Goal: Task Accomplishment & Management: Use online tool/utility

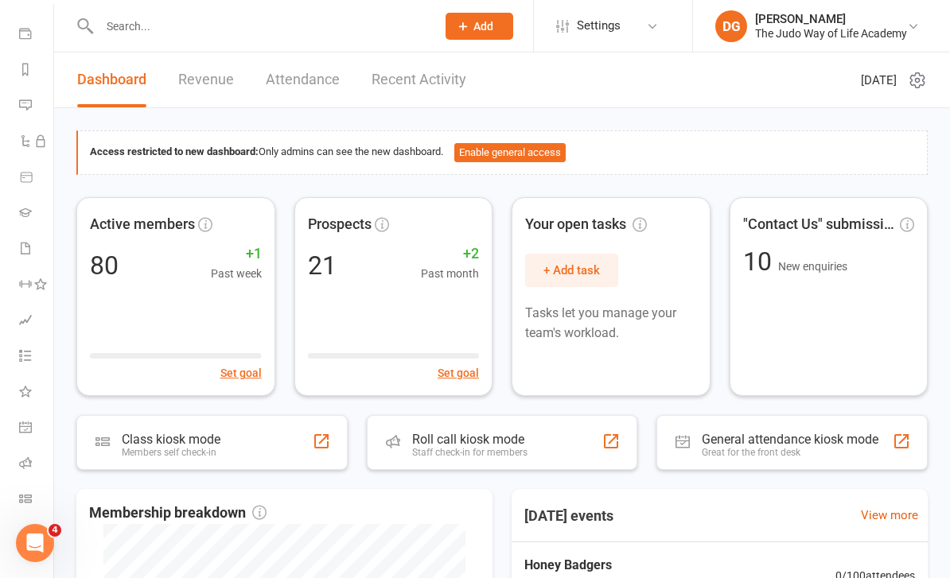
scroll to position [171, 0]
click at [26, 514] on link "Class check-in" at bounding box center [37, 501] width 36 height 36
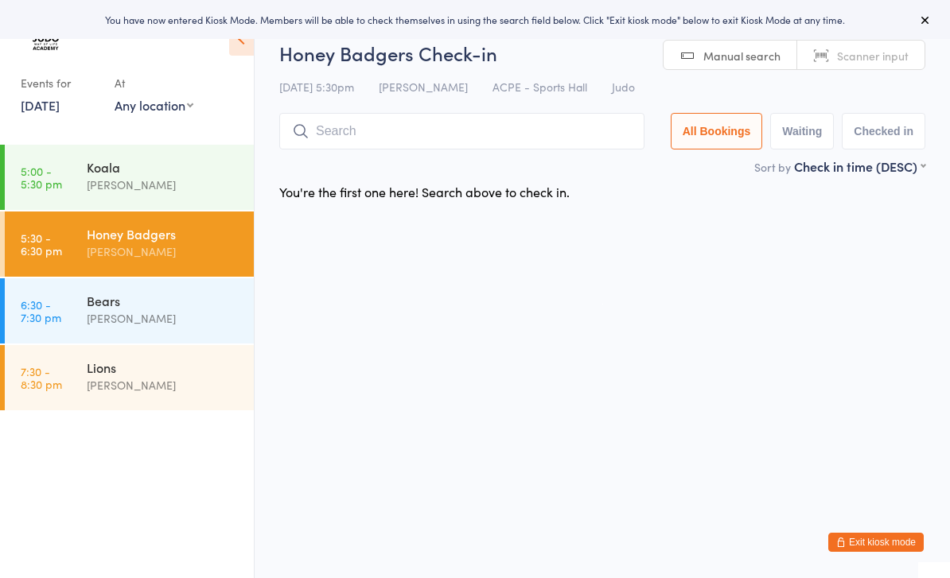
click at [162, 179] on div "[PERSON_NAME]" at bounding box center [164, 185] width 154 height 18
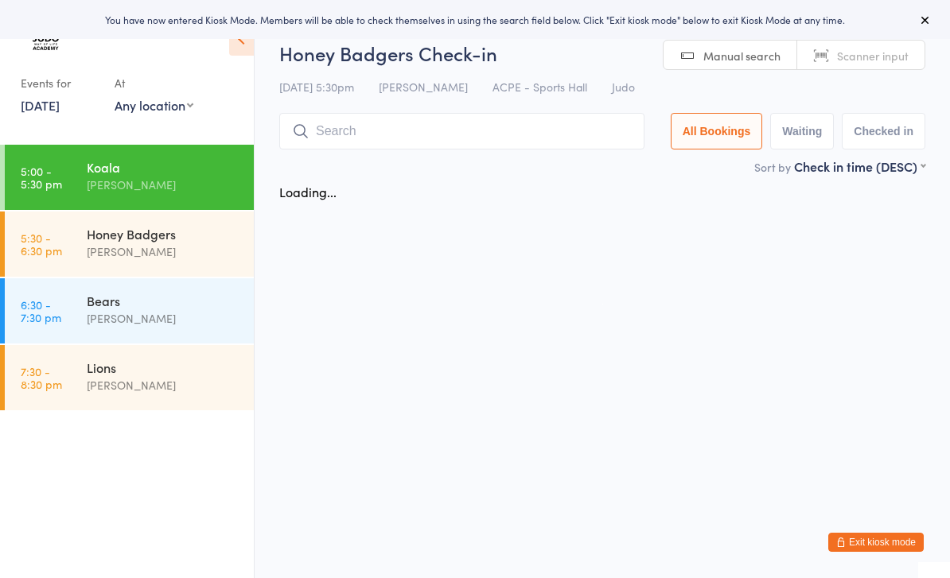
click at [340, 134] on input "search" at bounding box center [461, 131] width 365 height 37
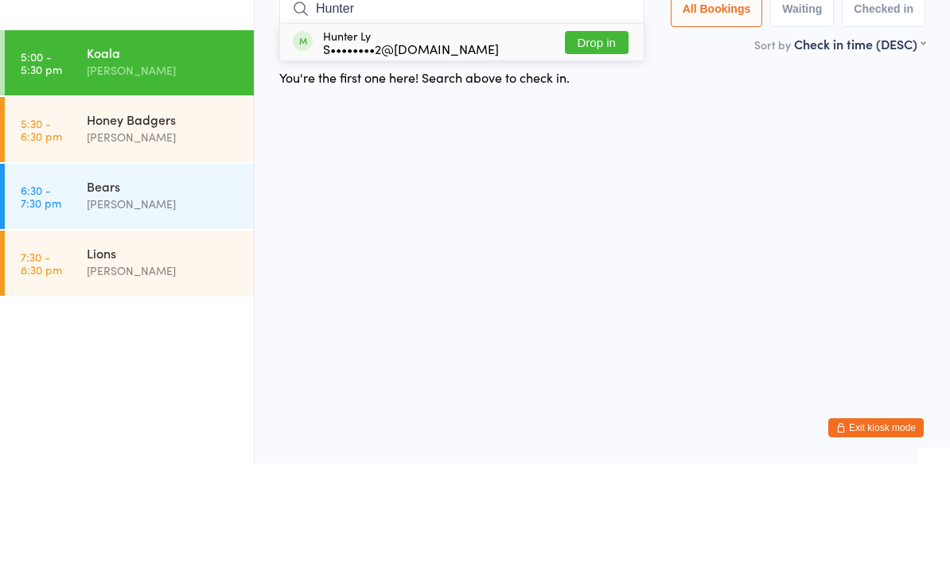
type input "Hunter"
click at [613, 146] on button "Drop in" at bounding box center [597, 157] width 64 height 23
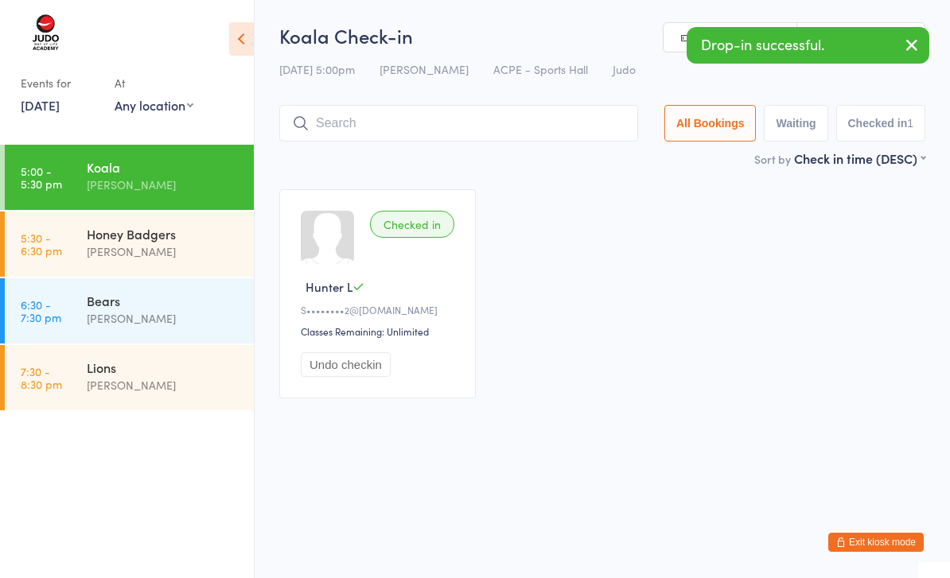
click at [508, 124] on input "search" at bounding box center [458, 123] width 359 height 37
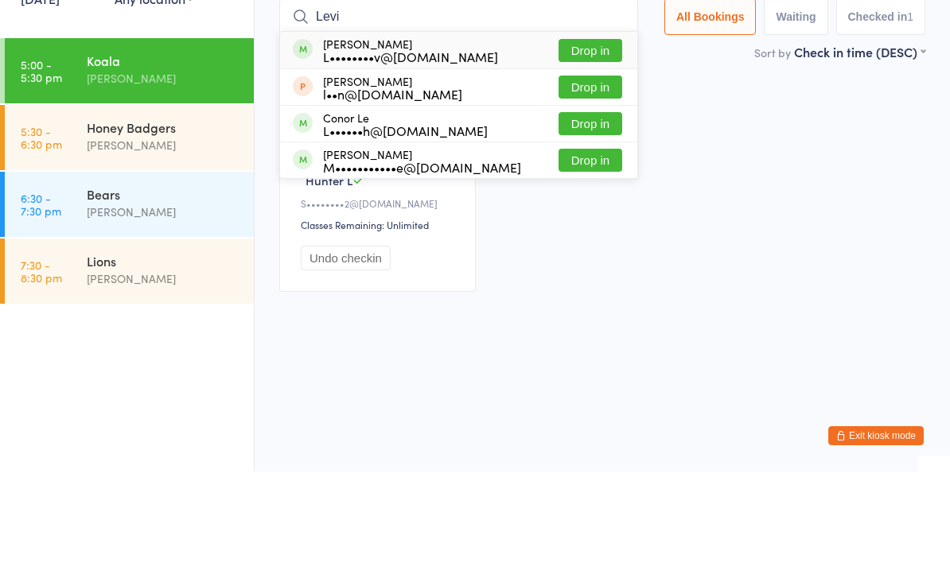
type input "Levi"
click at [586, 146] on button "Drop in" at bounding box center [591, 157] width 64 height 23
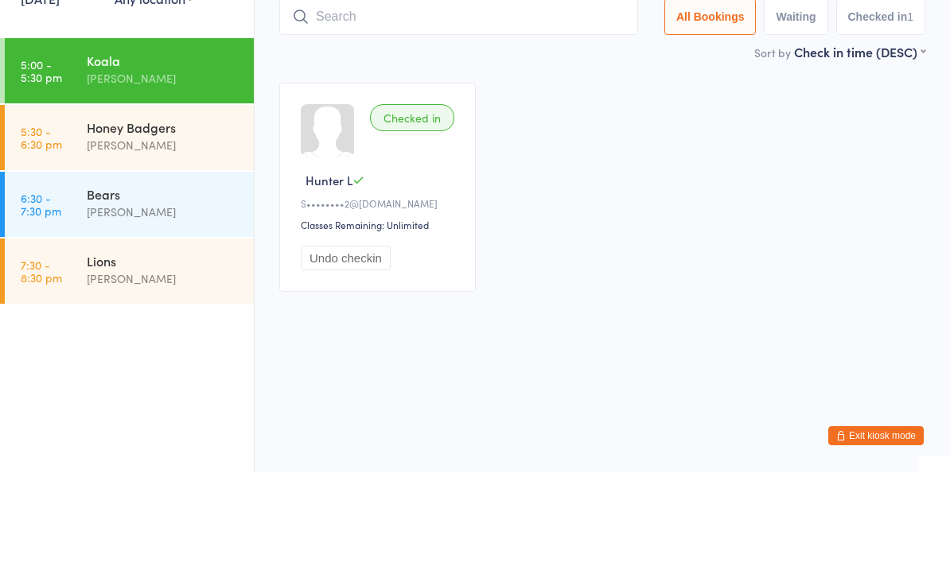
click at [451, 105] on input "search" at bounding box center [458, 123] width 359 height 37
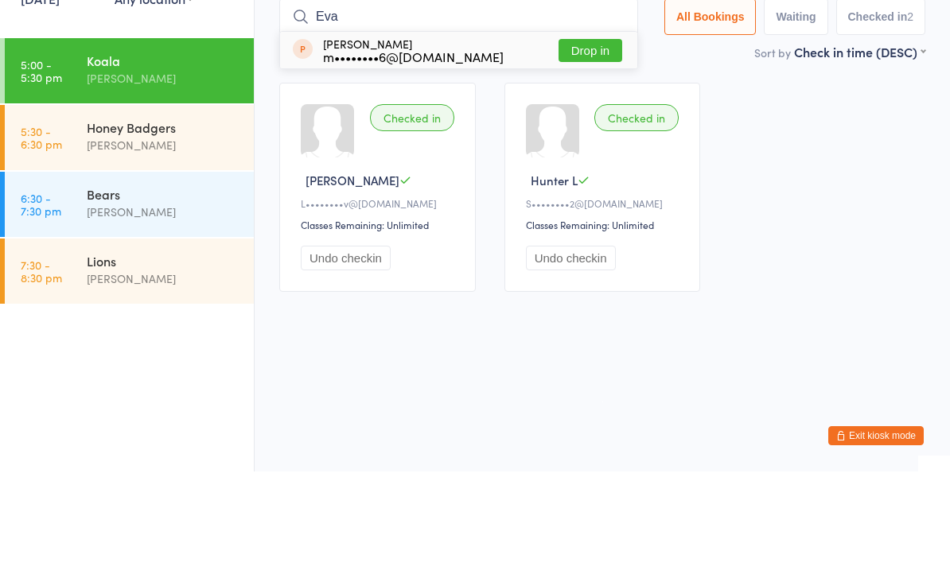
type input "Eva"
click at [597, 146] on button "Drop in" at bounding box center [591, 157] width 64 height 23
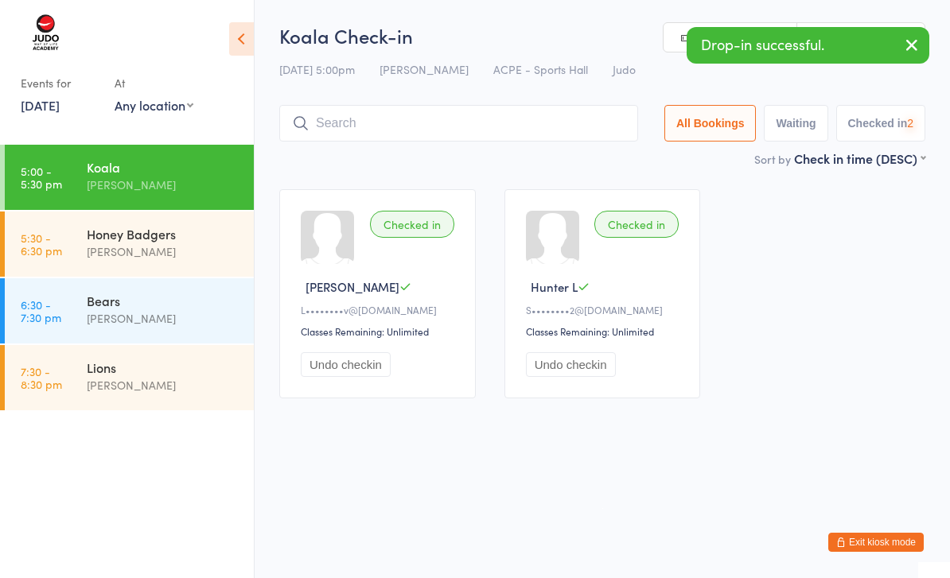
click at [364, 124] on input "search" at bounding box center [458, 123] width 359 height 37
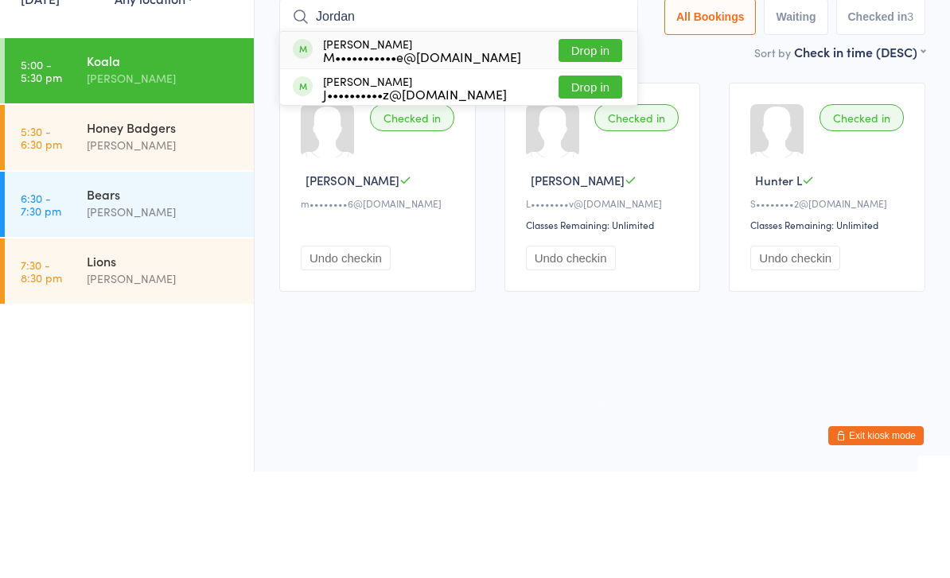
type input "Jordan"
click at [596, 146] on button "Drop in" at bounding box center [591, 157] width 64 height 23
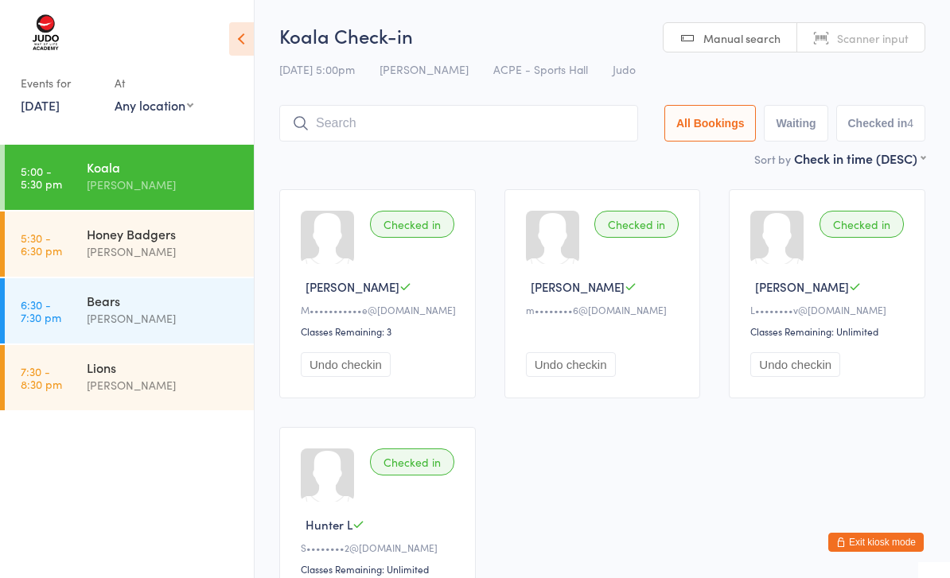
click at [472, 130] on input "search" at bounding box center [458, 123] width 359 height 37
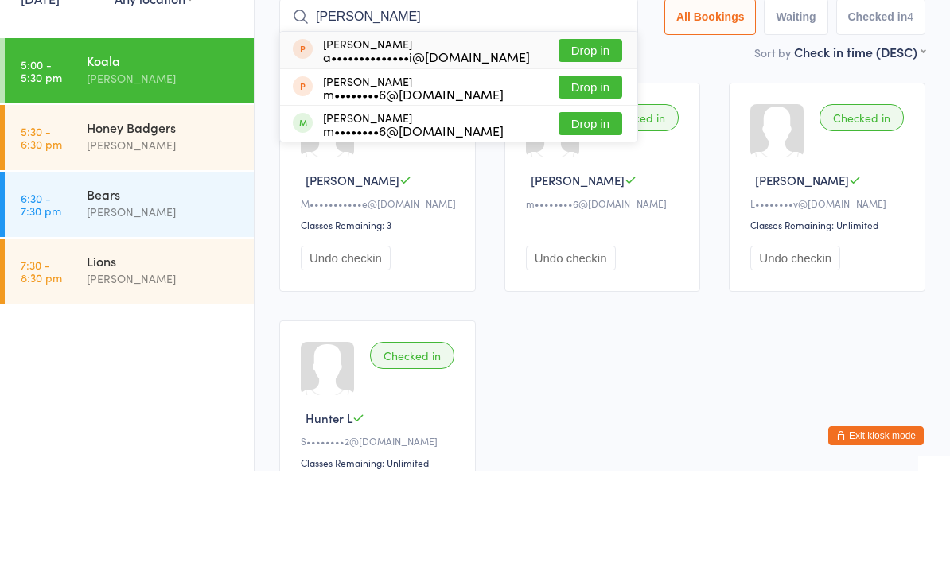
type input "[PERSON_NAME]"
click at [595, 146] on button "Drop in" at bounding box center [591, 157] width 64 height 23
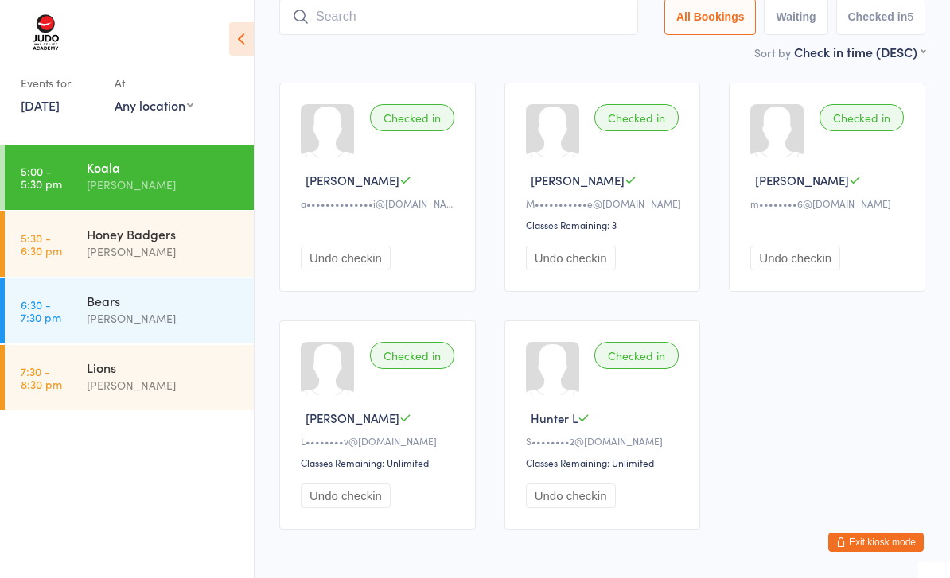
click at [419, 34] on input "search" at bounding box center [458, 16] width 359 height 37
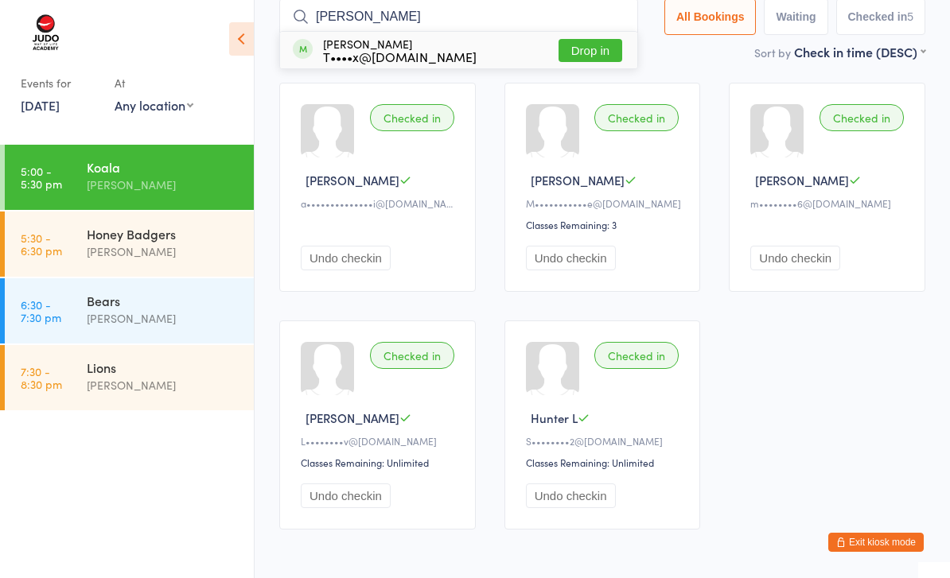
type input "[PERSON_NAME]"
click at [594, 53] on button "Drop in" at bounding box center [591, 50] width 64 height 23
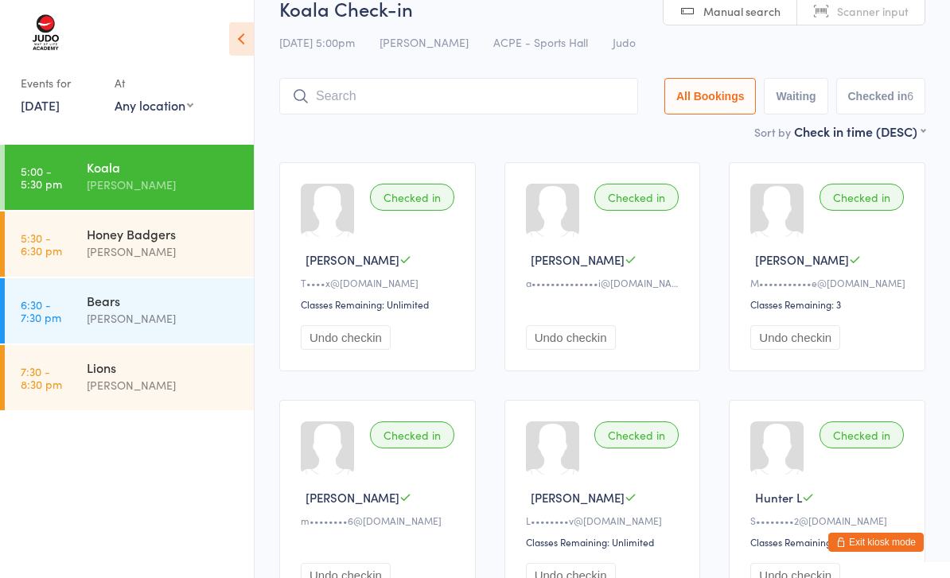
scroll to position [26, 0]
click at [173, 251] on div "[PERSON_NAME]" at bounding box center [164, 252] width 154 height 18
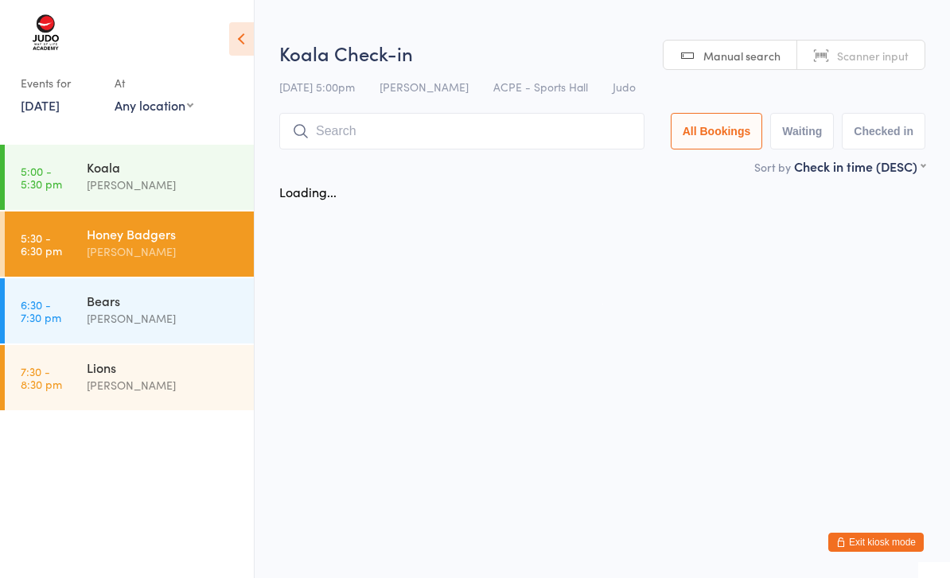
click at [349, 137] on input "search" at bounding box center [461, 131] width 365 height 37
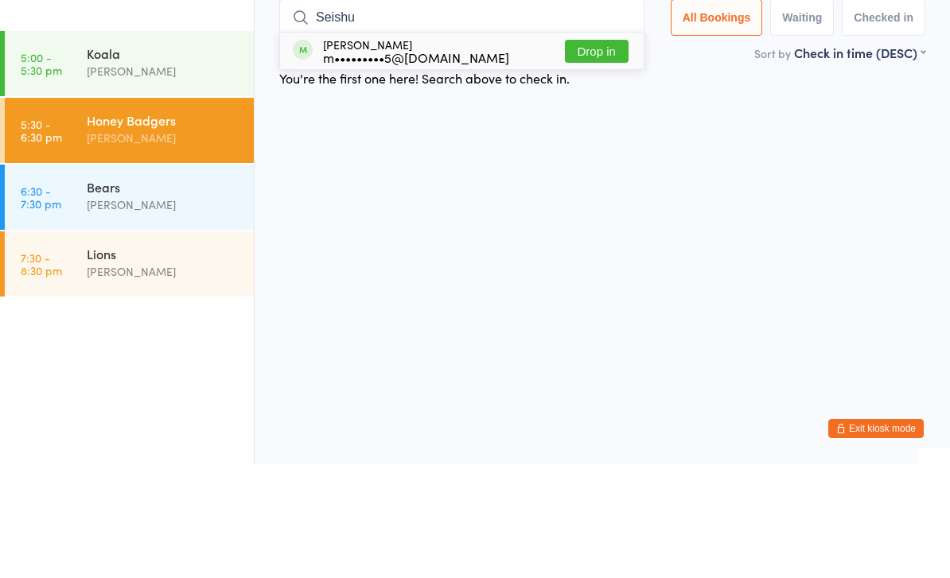
type input "Seishu"
click at [597, 154] on button "Drop in" at bounding box center [597, 165] width 64 height 23
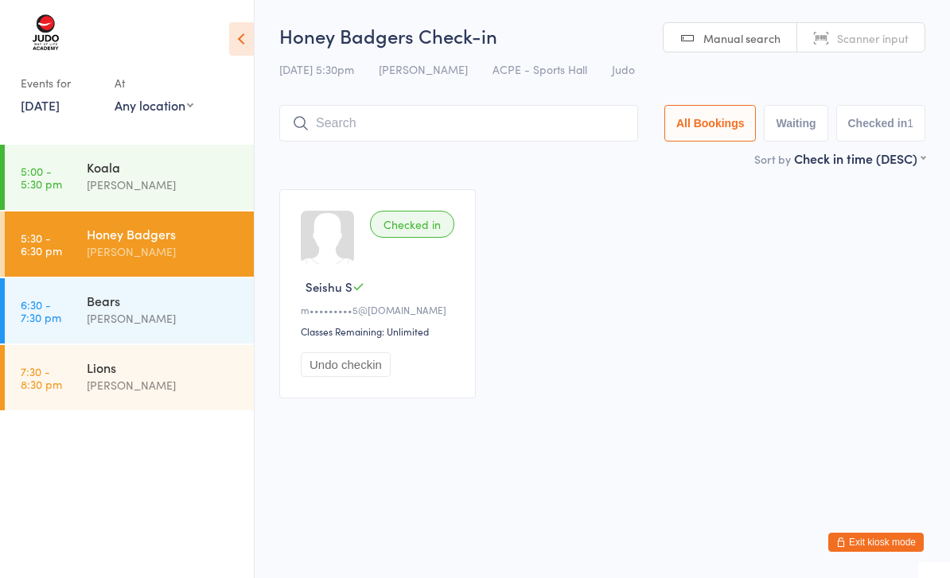
click at [476, 119] on input "search" at bounding box center [458, 123] width 359 height 37
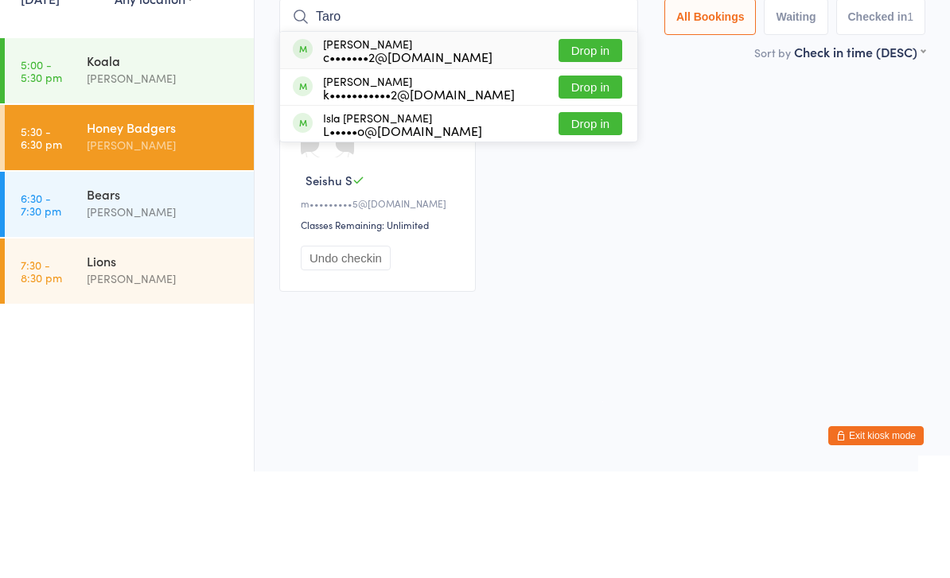
type input "Taro"
click at [594, 146] on button "Drop in" at bounding box center [591, 157] width 64 height 23
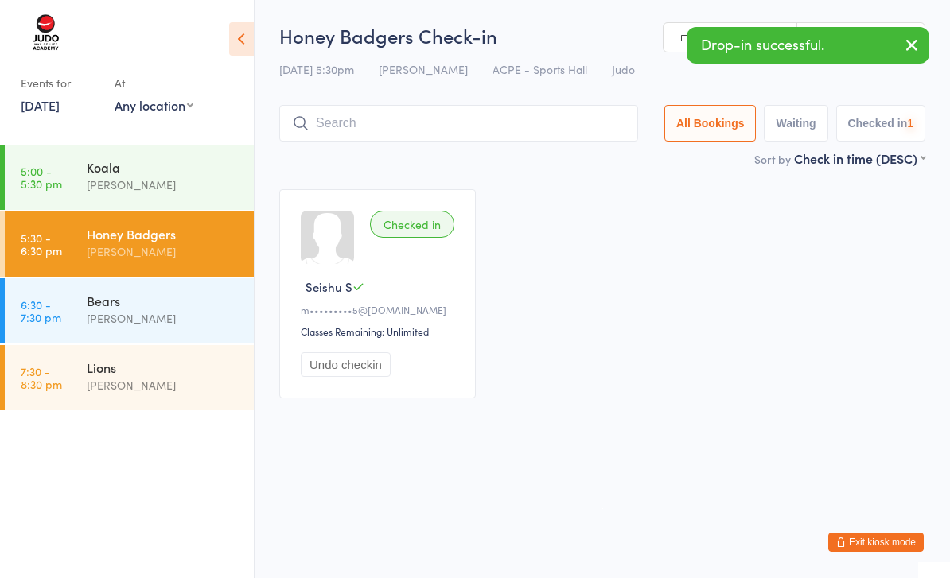
click at [359, 127] on input "search" at bounding box center [458, 123] width 359 height 37
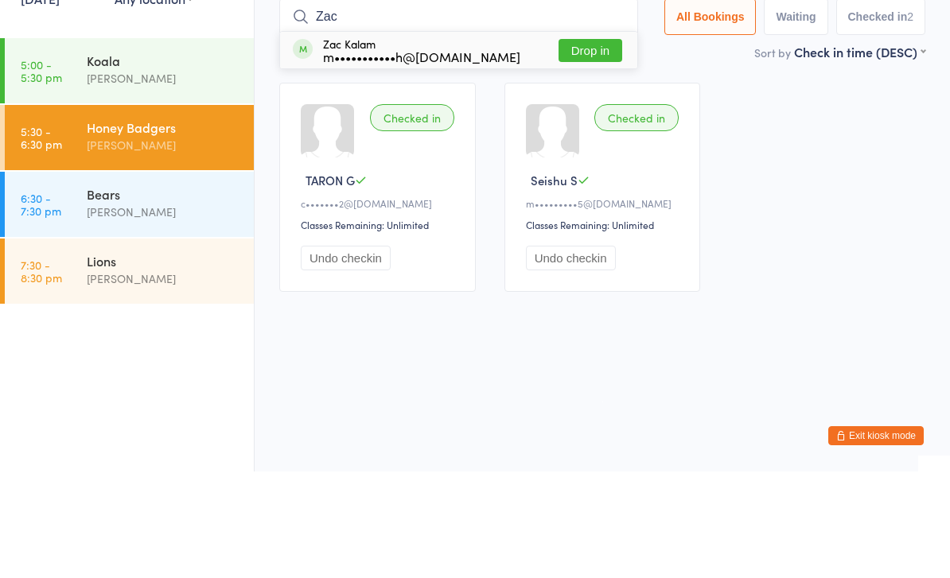
type input "Zac"
click at [592, 146] on button "Drop in" at bounding box center [591, 157] width 64 height 23
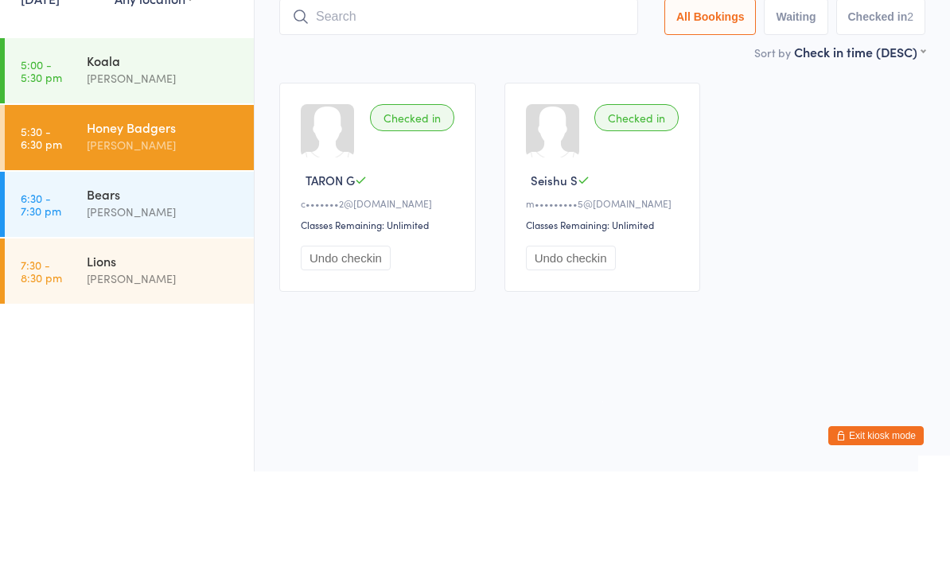
click at [463, 105] on input "search" at bounding box center [458, 123] width 359 height 37
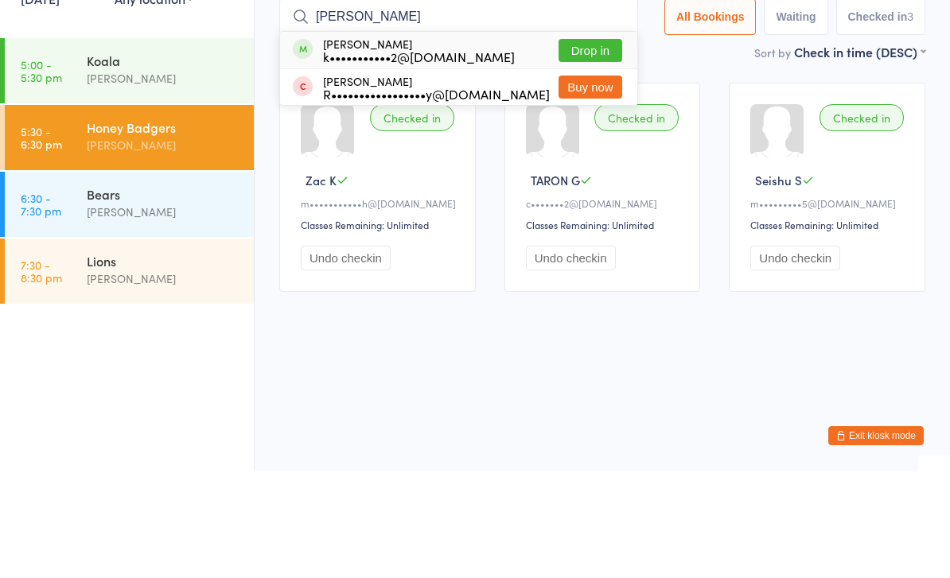
type input "[PERSON_NAME]"
click at [588, 146] on button "Drop in" at bounding box center [591, 157] width 64 height 23
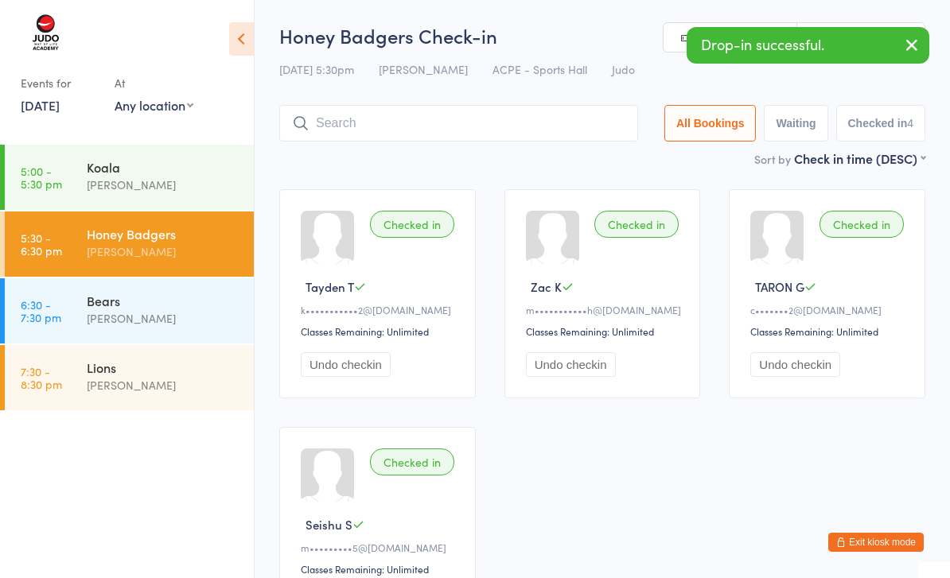
click at [535, 111] on input "search" at bounding box center [458, 123] width 359 height 37
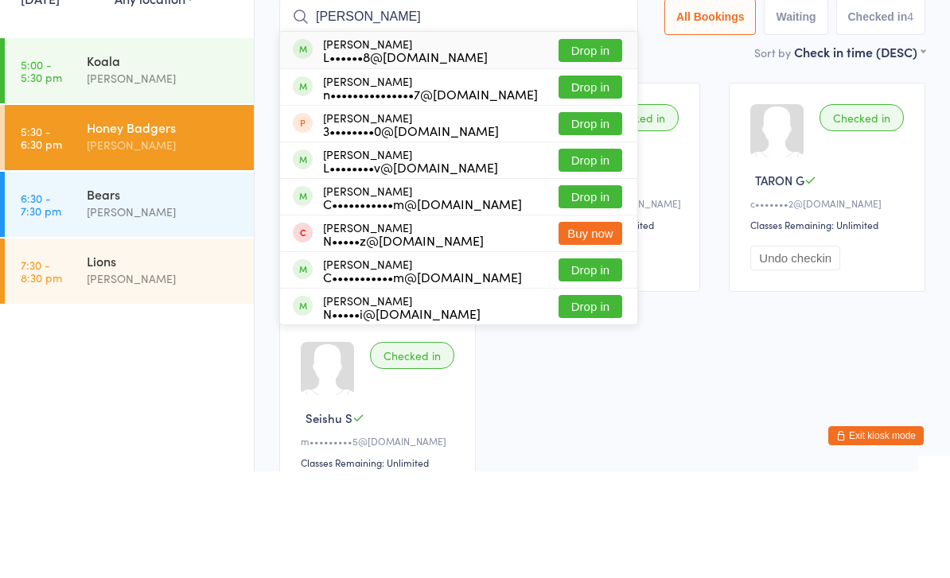
type input "[PERSON_NAME]"
click at [592, 146] on button "Drop in" at bounding box center [591, 157] width 64 height 23
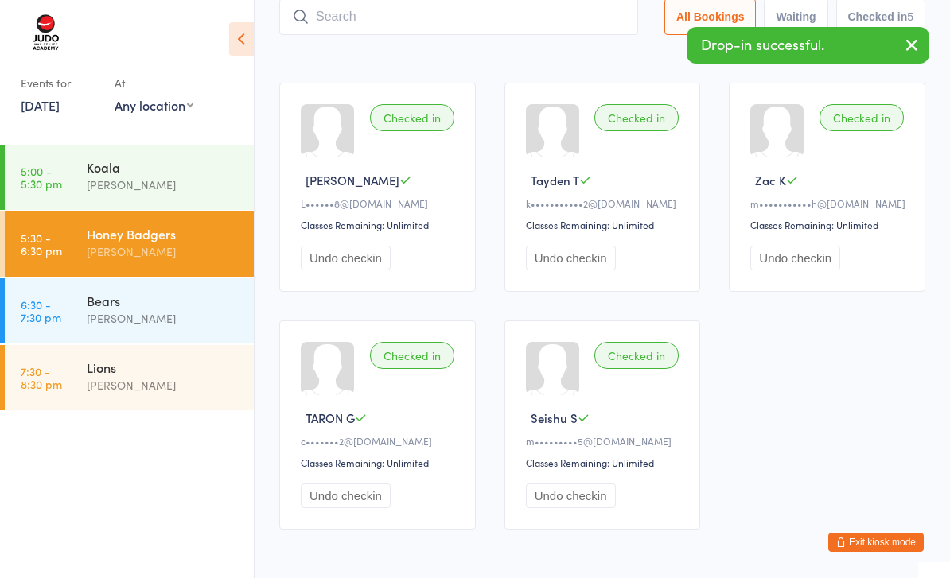
click at [432, 23] on input "search" at bounding box center [458, 16] width 359 height 37
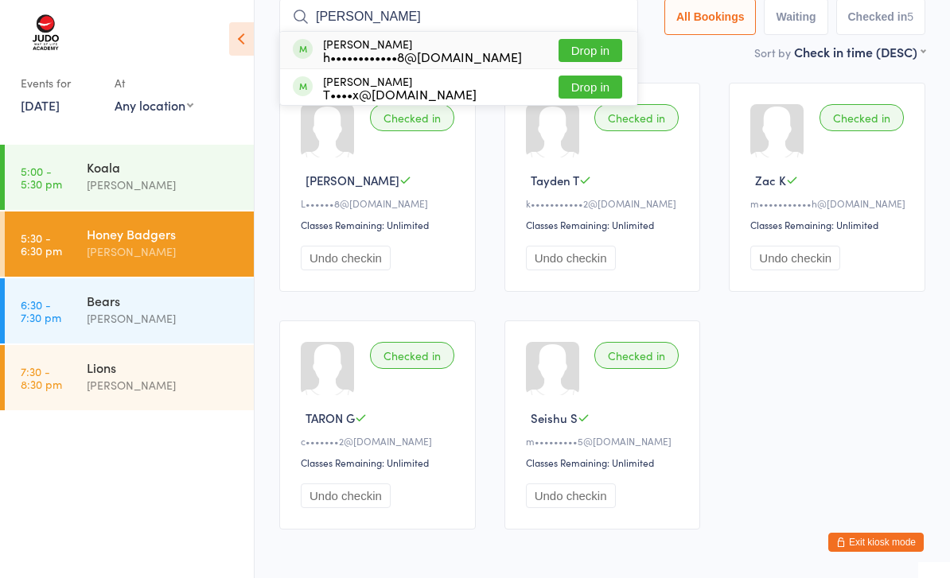
type input "[PERSON_NAME]"
click at [594, 47] on button "Drop in" at bounding box center [591, 50] width 64 height 23
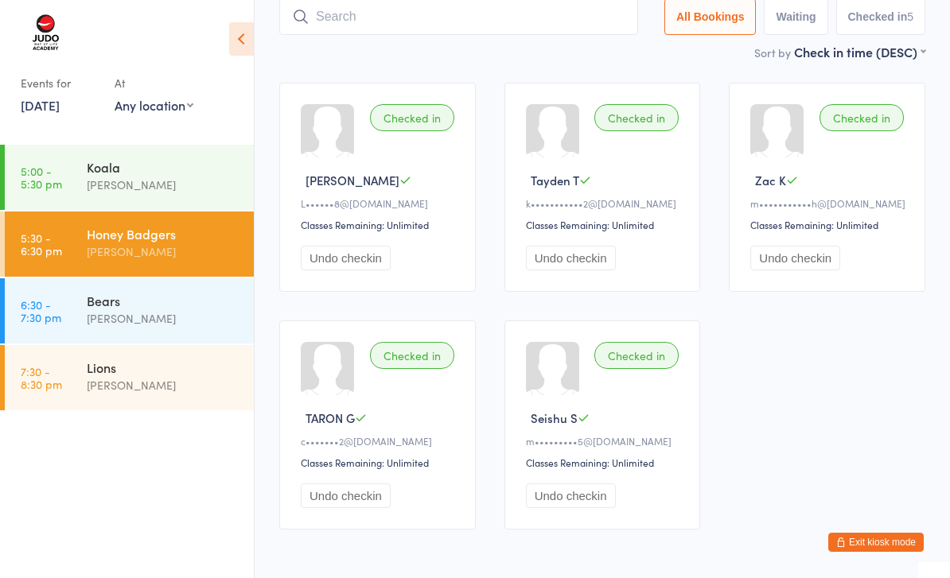
click at [459, 23] on input "search" at bounding box center [458, 16] width 359 height 37
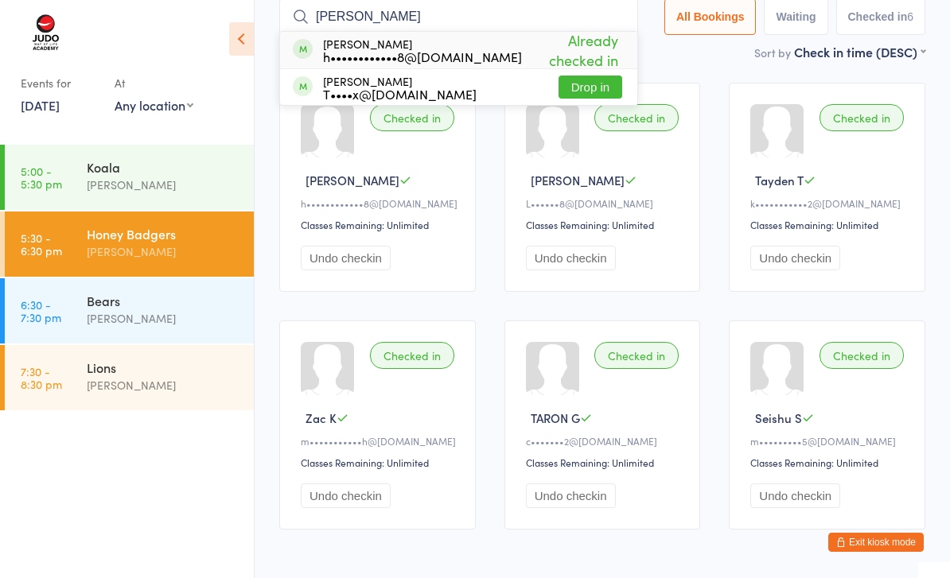
type input "[PERSON_NAME]"
click at [586, 80] on button "Drop in" at bounding box center [591, 87] width 64 height 23
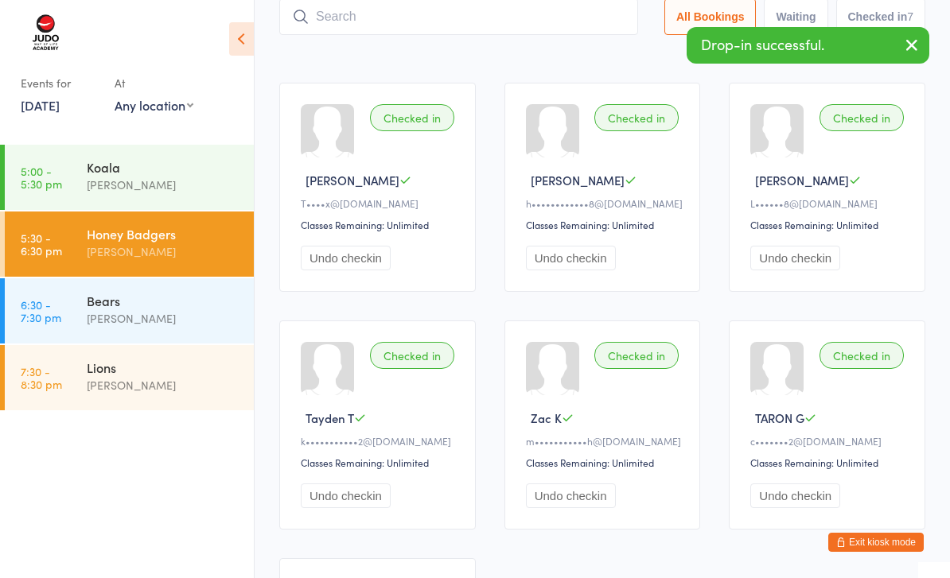
click at [469, 31] on input "search" at bounding box center [458, 16] width 359 height 37
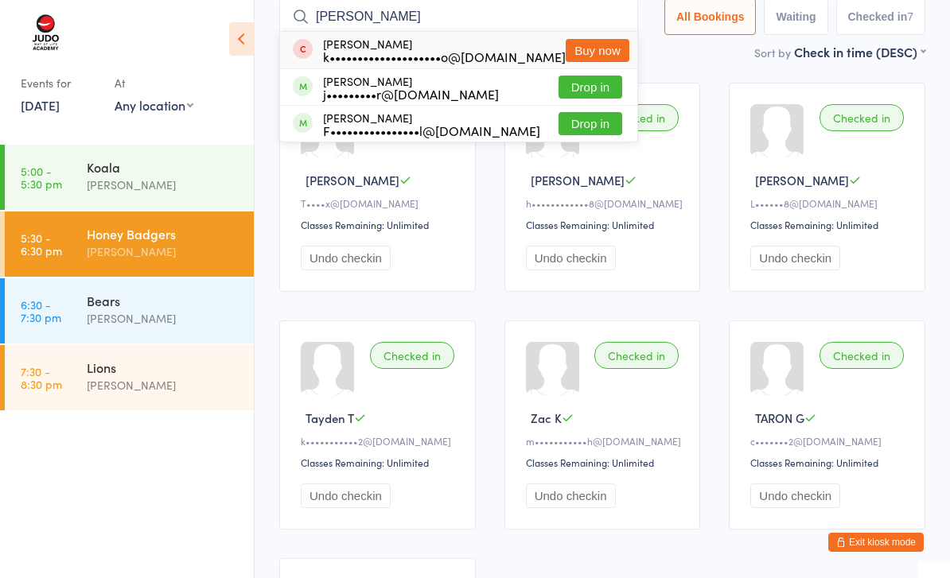
type input "[PERSON_NAME]"
click at [599, 94] on button "Drop in" at bounding box center [591, 87] width 64 height 23
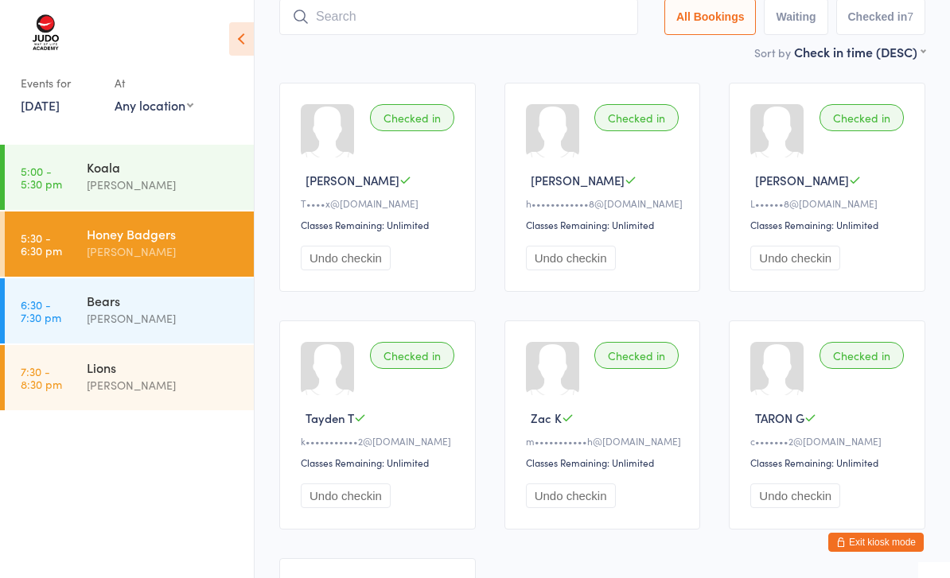
click at [475, 25] on input "search" at bounding box center [458, 16] width 359 height 37
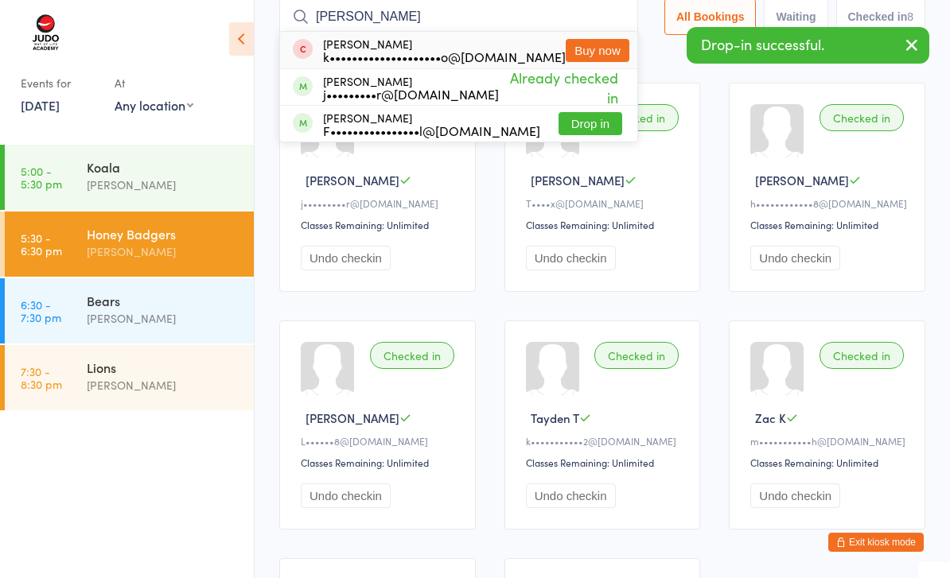
type input "[PERSON_NAME]"
click at [605, 127] on button "Drop in" at bounding box center [591, 123] width 64 height 23
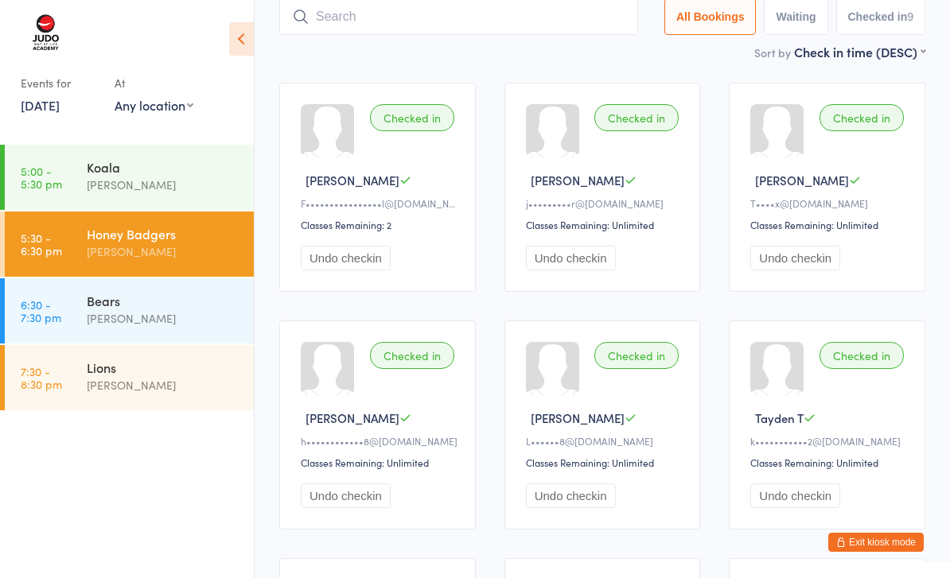
click at [473, 19] on input "search" at bounding box center [458, 16] width 359 height 37
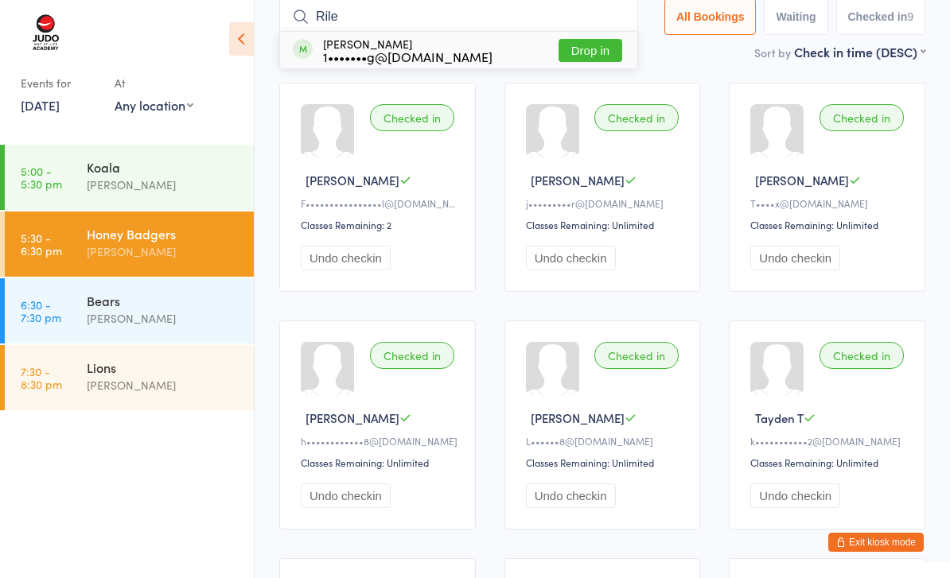
type input "Rile"
click at [601, 52] on button "Drop in" at bounding box center [591, 50] width 64 height 23
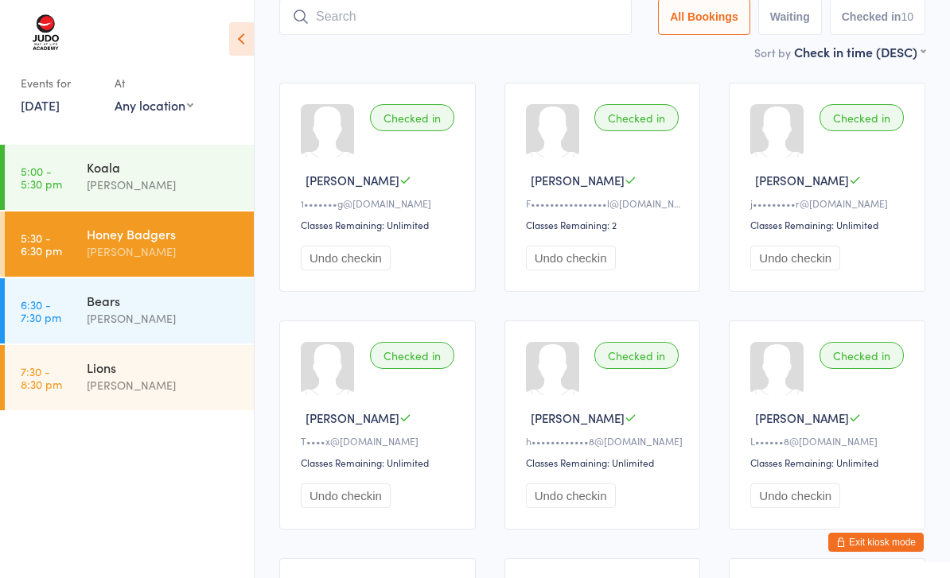
click at [439, 10] on input "search" at bounding box center [455, 16] width 352 height 37
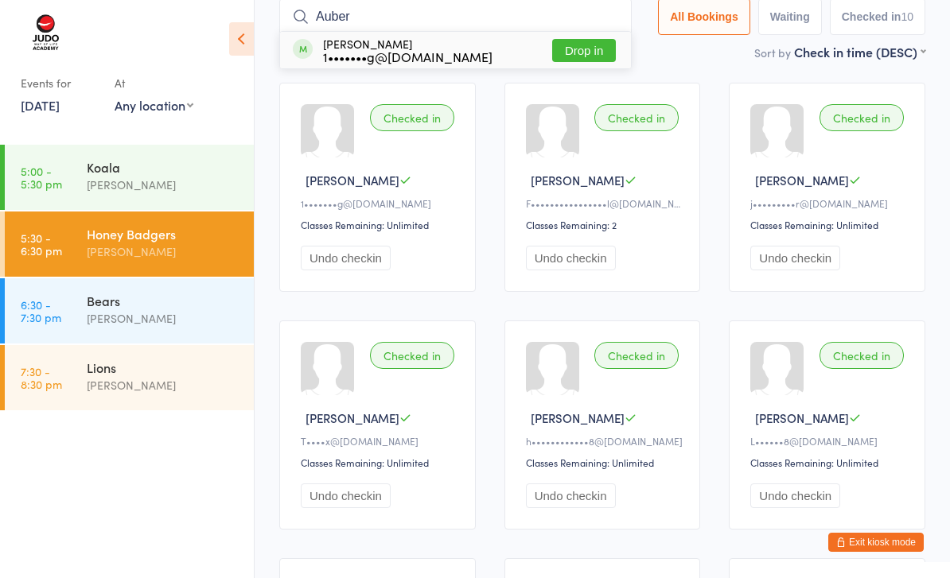
type input "Auber"
click at [582, 50] on button "Drop in" at bounding box center [584, 50] width 64 height 23
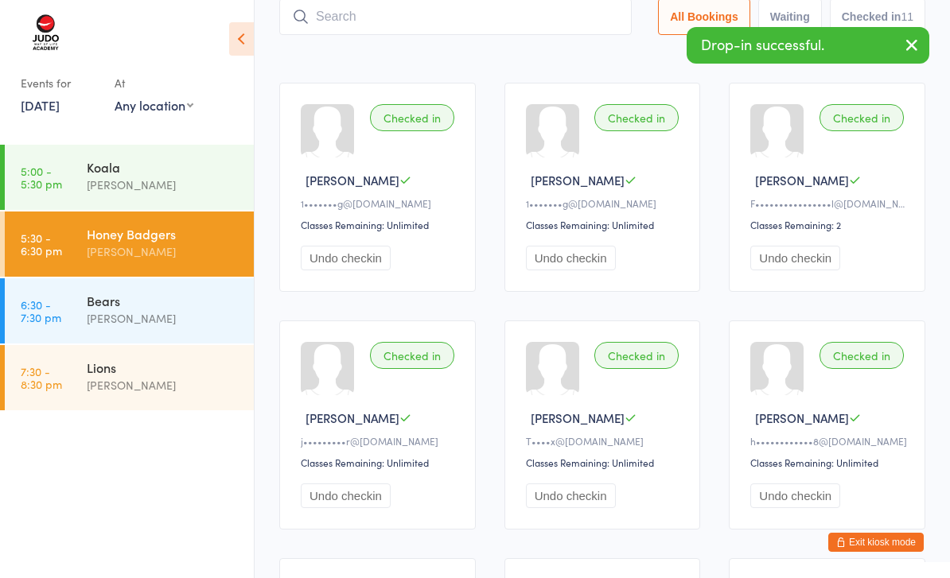
click at [494, 34] on input "search" at bounding box center [455, 16] width 352 height 37
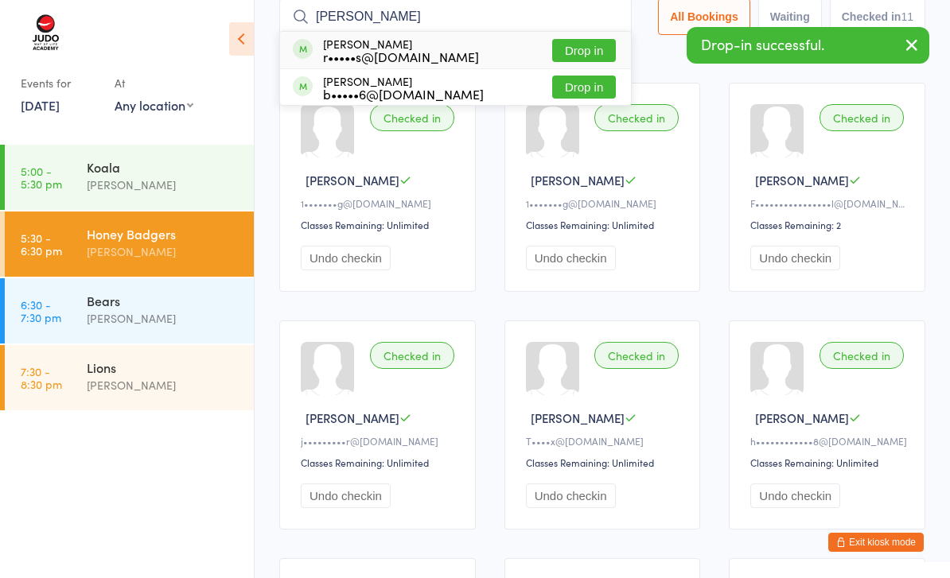
type input "[PERSON_NAME]"
click at [582, 89] on button "Drop in" at bounding box center [584, 87] width 64 height 23
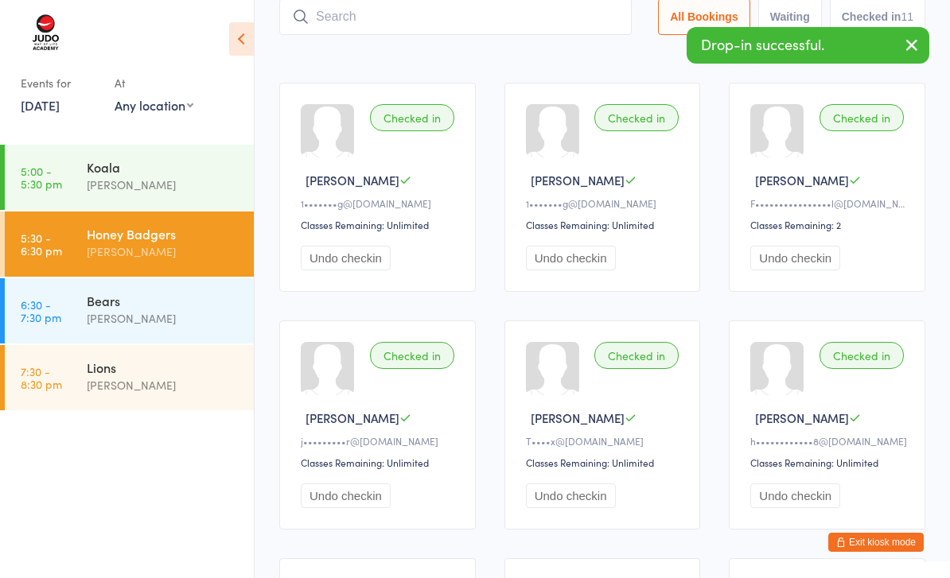
click at [450, 19] on input "search" at bounding box center [455, 16] width 352 height 37
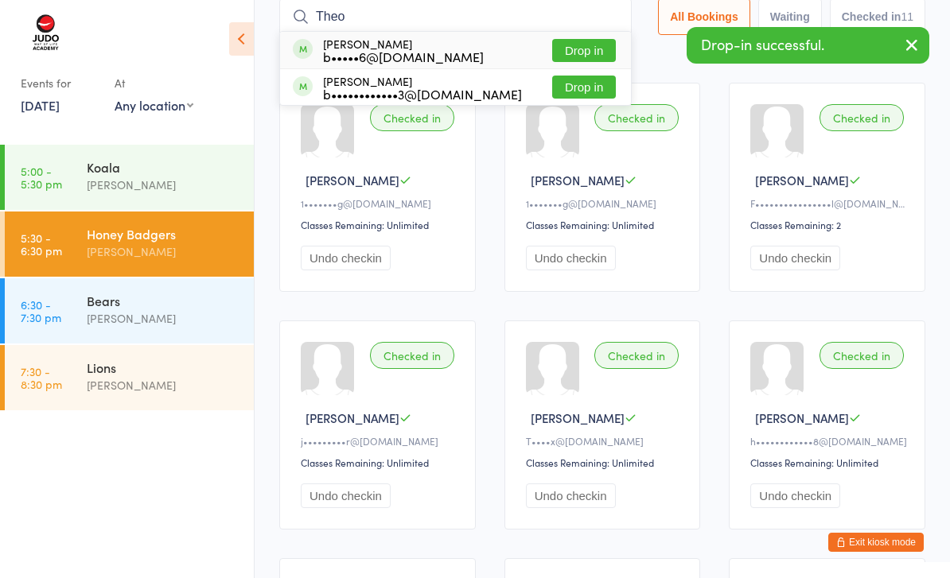
type input "Theo"
click at [611, 46] on button "Drop in" at bounding box center [584, 50] width 64 height 23
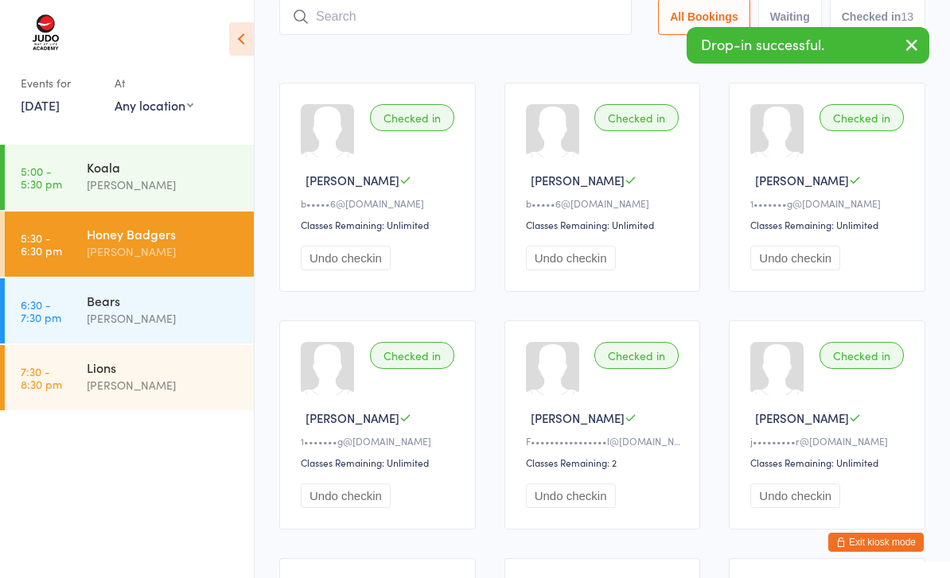
click at [547, 13] on input "search" at bounding box center [455, 16] width 352 height 37
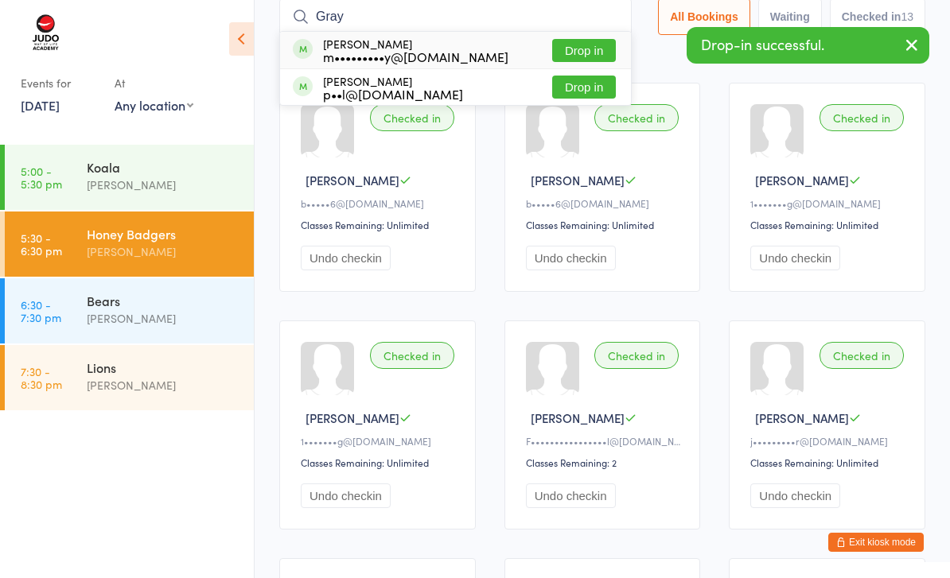
type input "Gray"
click at [580, 53] on button "Drop in" at bounding box center [584, 50] width 64 height 23
